Goal: Find specific page/section: Find specific page/section

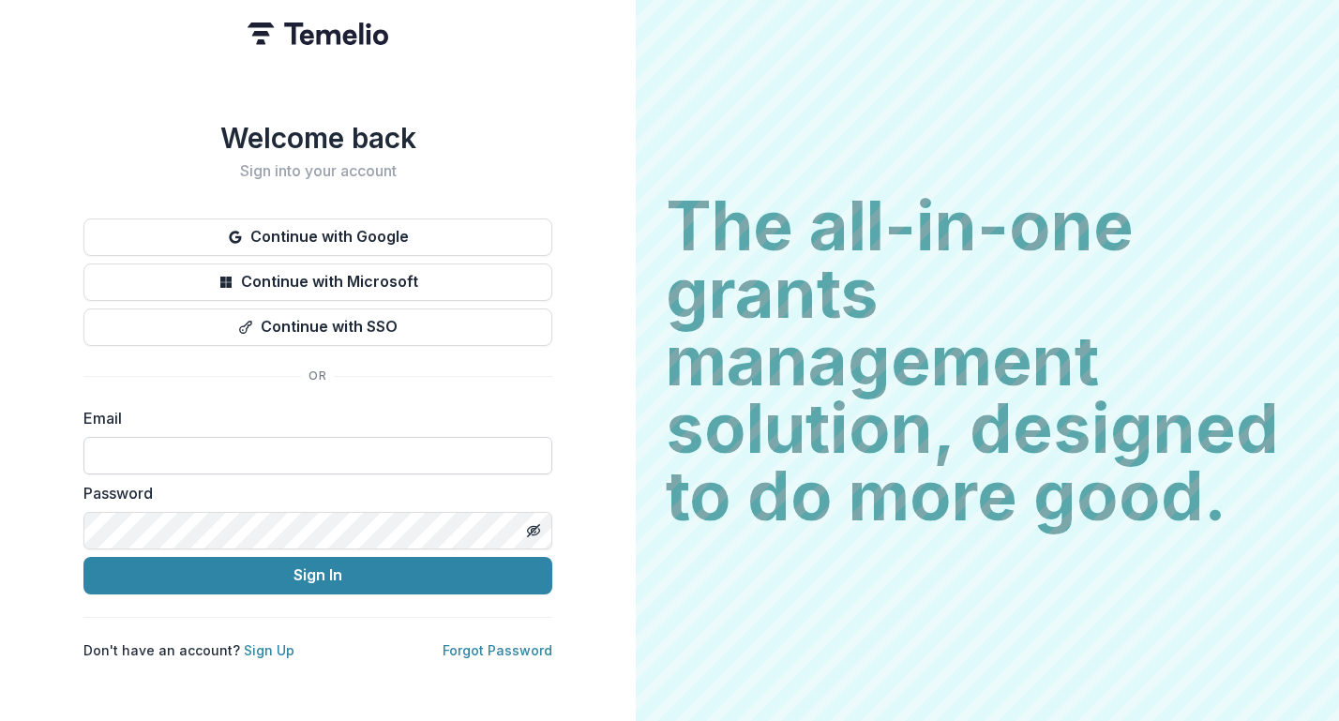
type input "**********"
click at [318, 567] on button "Sign In" at bounding box center [317, 576] width 469 height 38
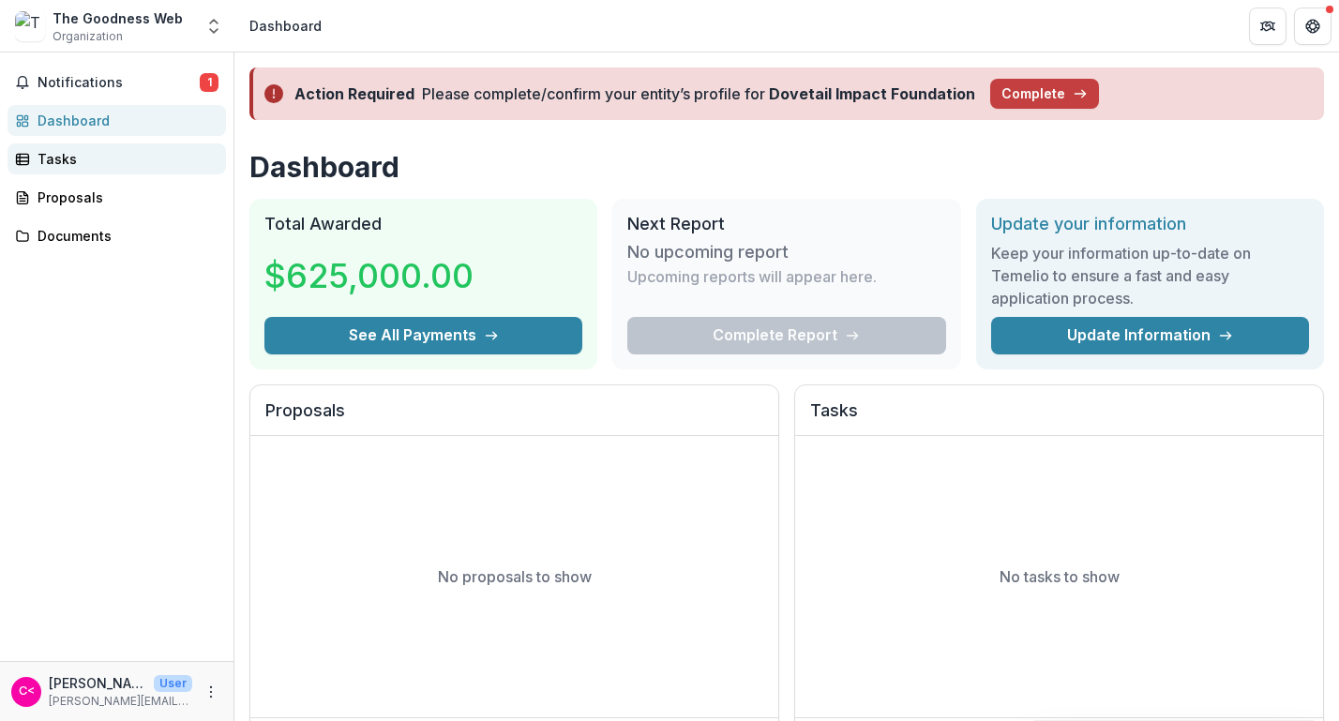
click at [78, 159] on div "Tasks" at bounding box center [125, 159] width 174 height 20
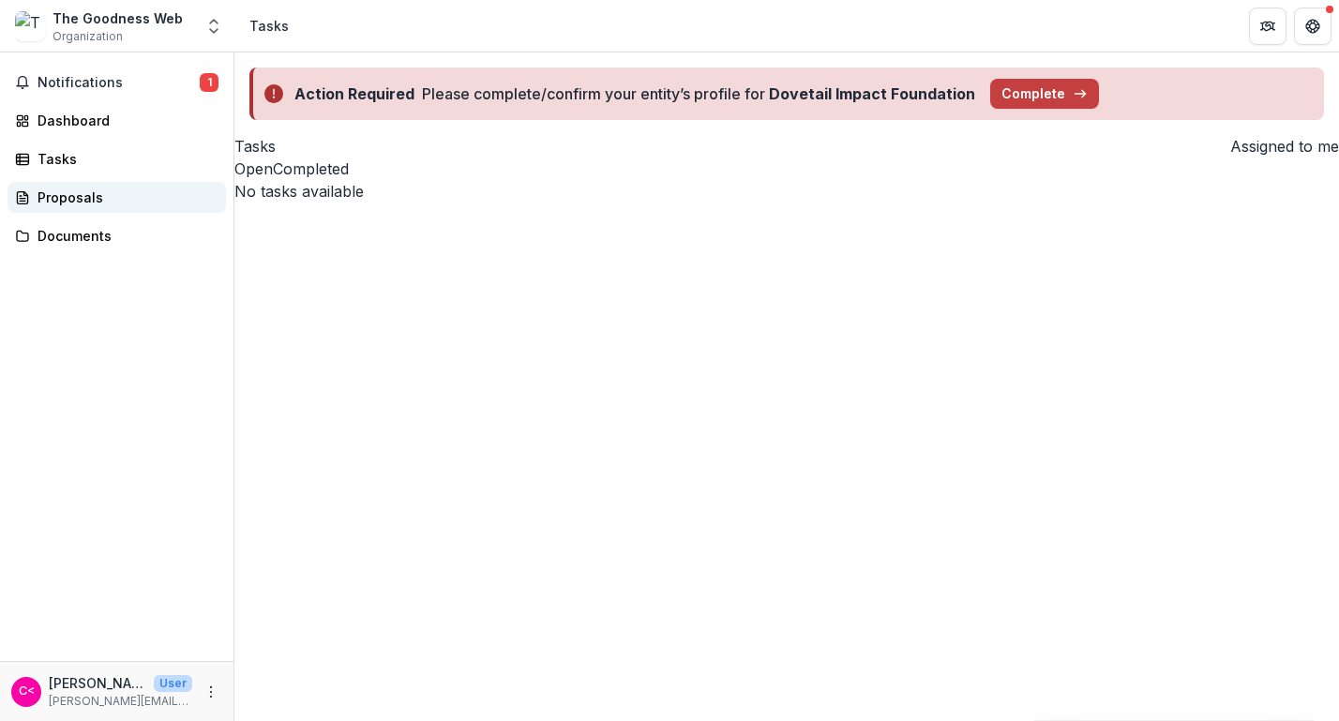
click at [93, 200] on div "Proposals" at bounding box center [125, 198] width 174 height 20
